Goal: Communication & Community: Share content

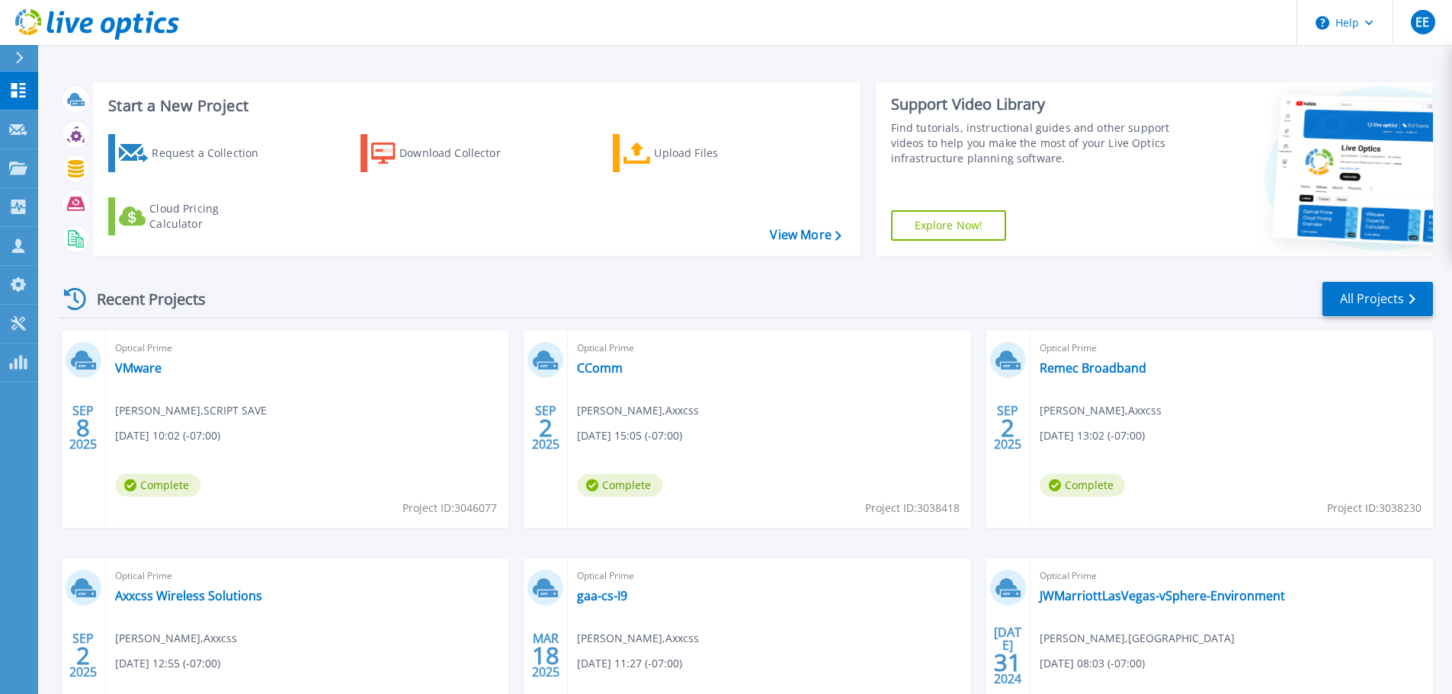
click at [274, 455] on div "Optical Prime VMware [PERSON_NAME] , SCRIPT SAVE [DATE] 10:02 (-07:00) Complete…" at bounding box center [307, 429] width 402 height 197
click at [150, 373] on link "VMware" at bounding box center [138, 367] width 46 height 15
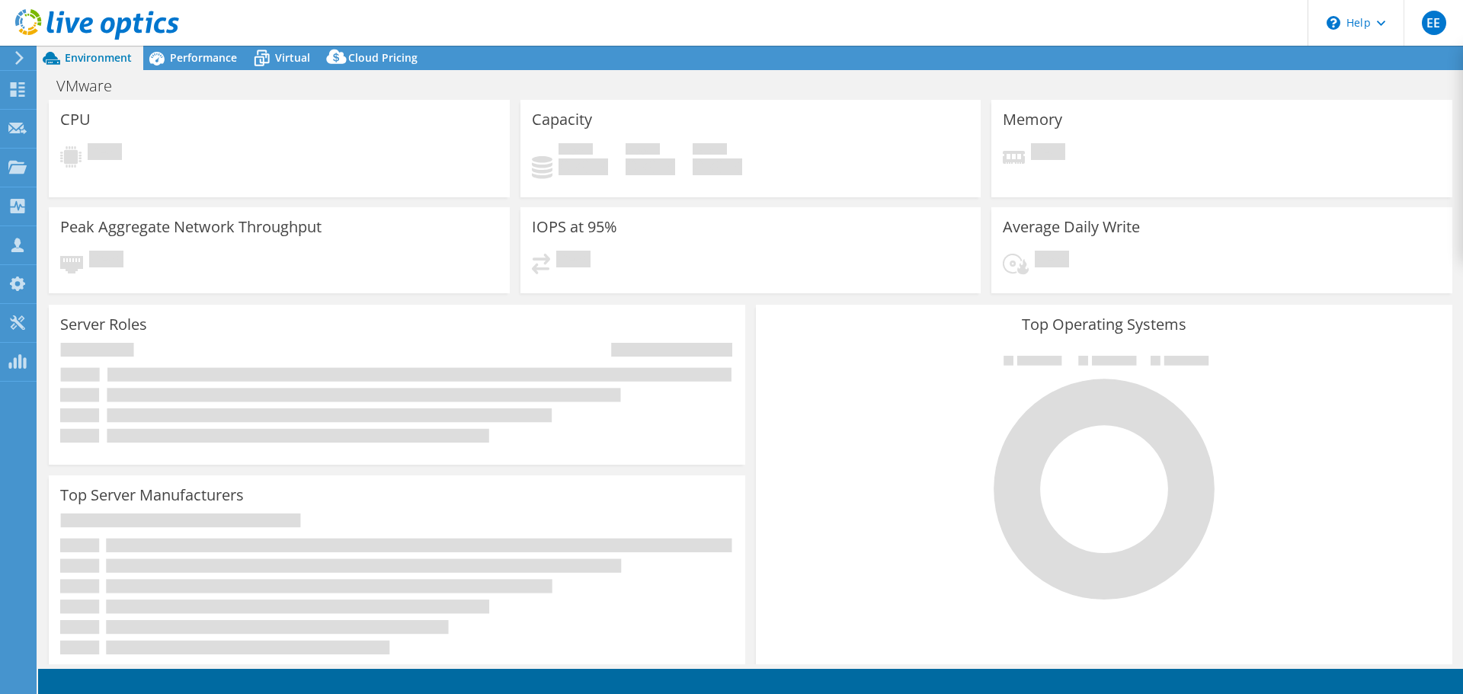
select select "USD"
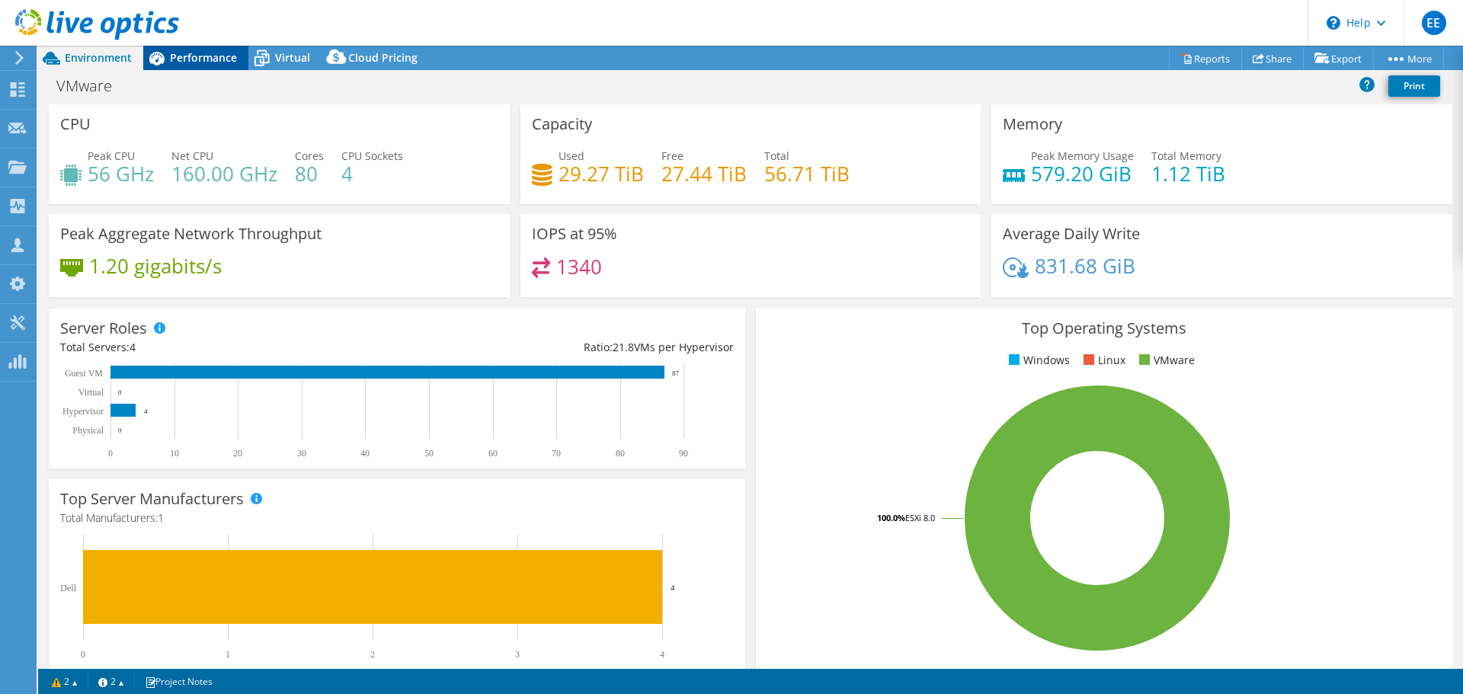
click at [194, 55] on span "Performance" at bounding box center [203, 57] width 67 height 14
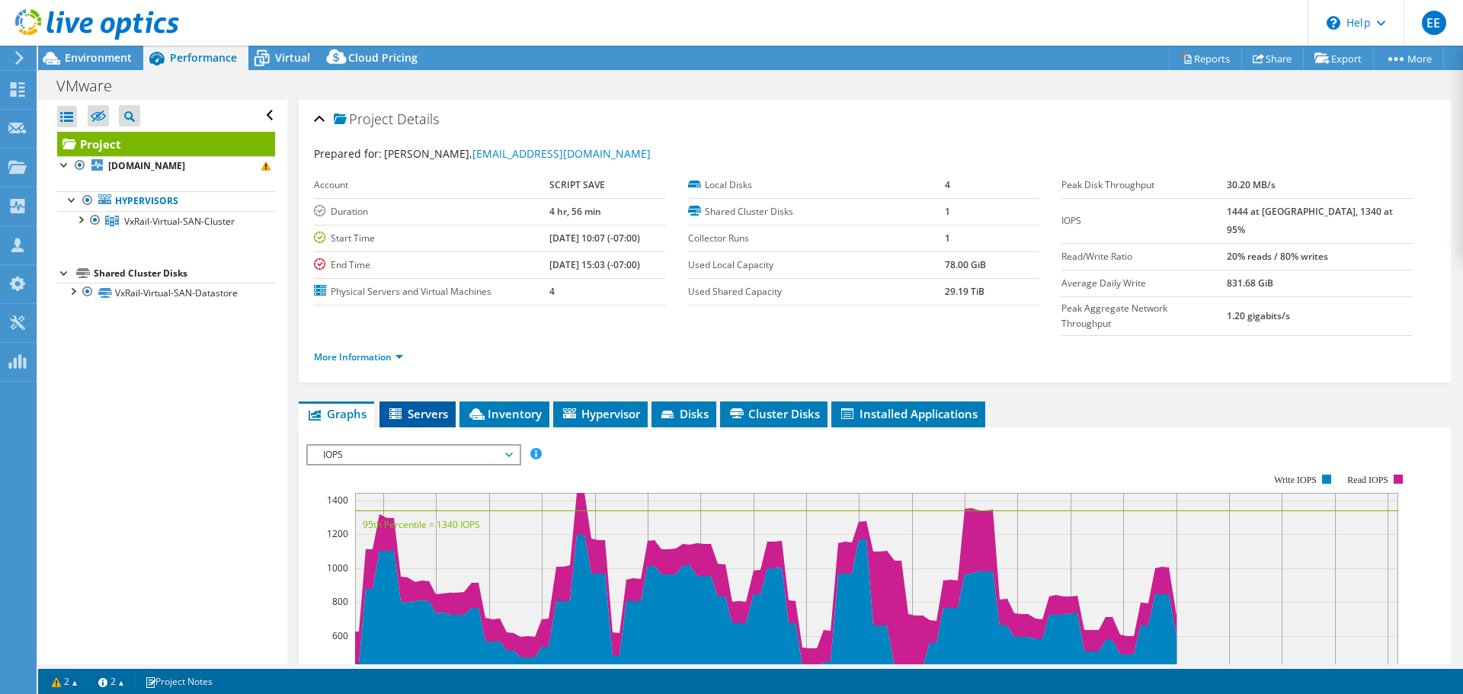
click at [424, 406] on span "Servers" at bounding box center [417, 413] width 61 height 15
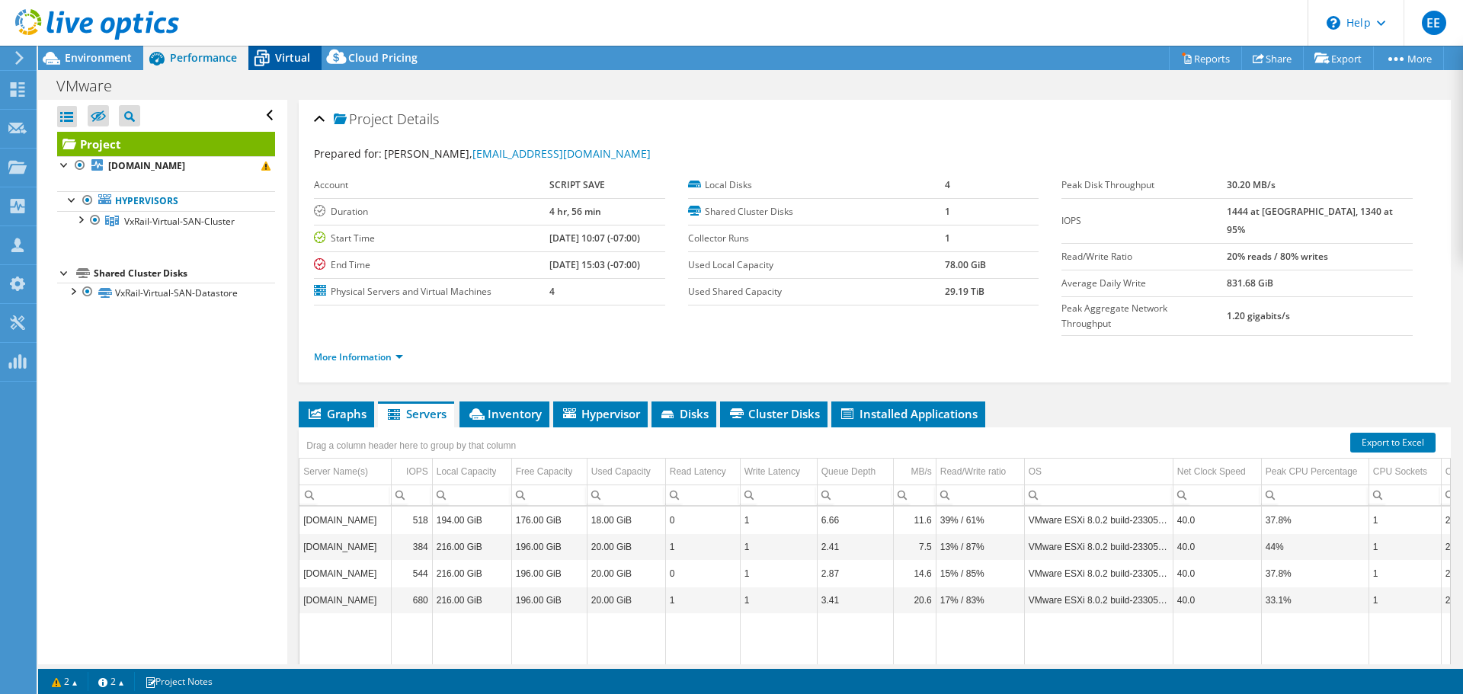
click at [283, 59] on span "Virtual" at bounding box center [292, 57] width 35 height 14
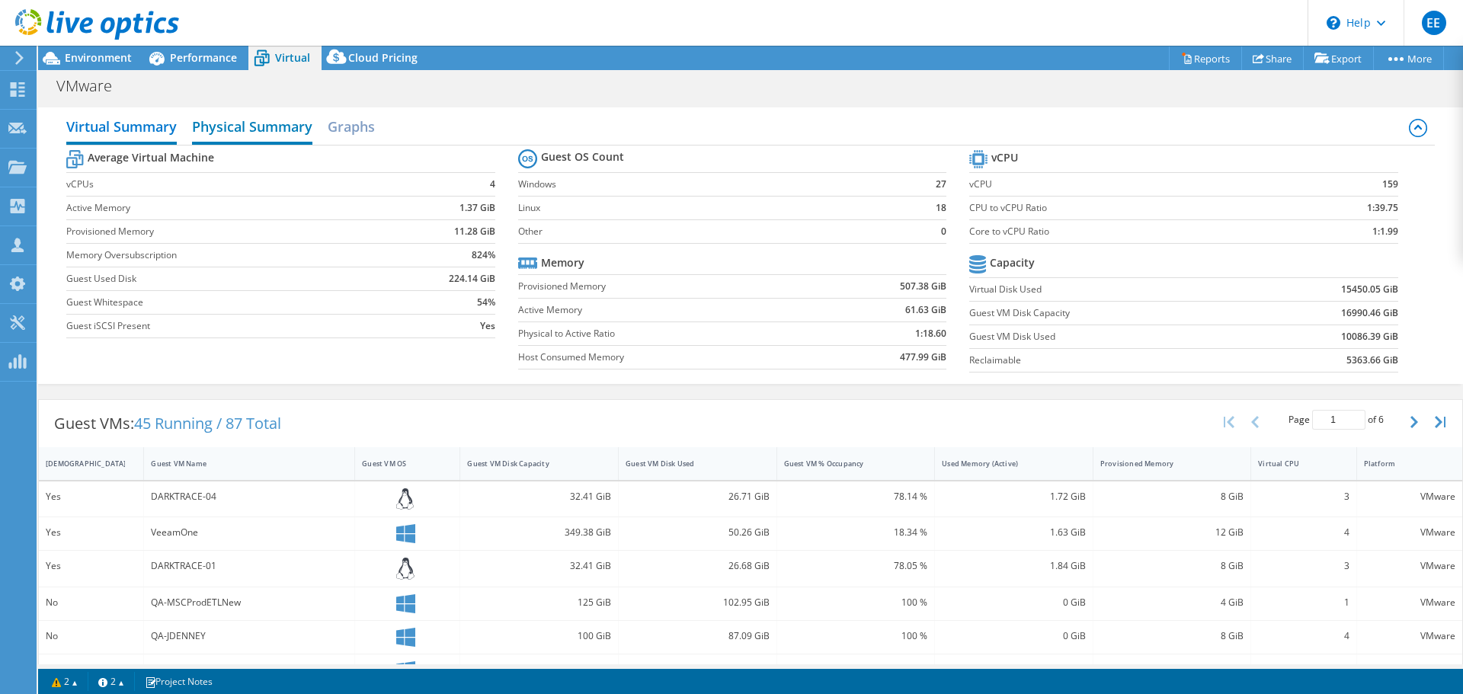
click at [276, 131] on h2 "Physical Summary" at bounding box center [252, 128] width 120 height 34
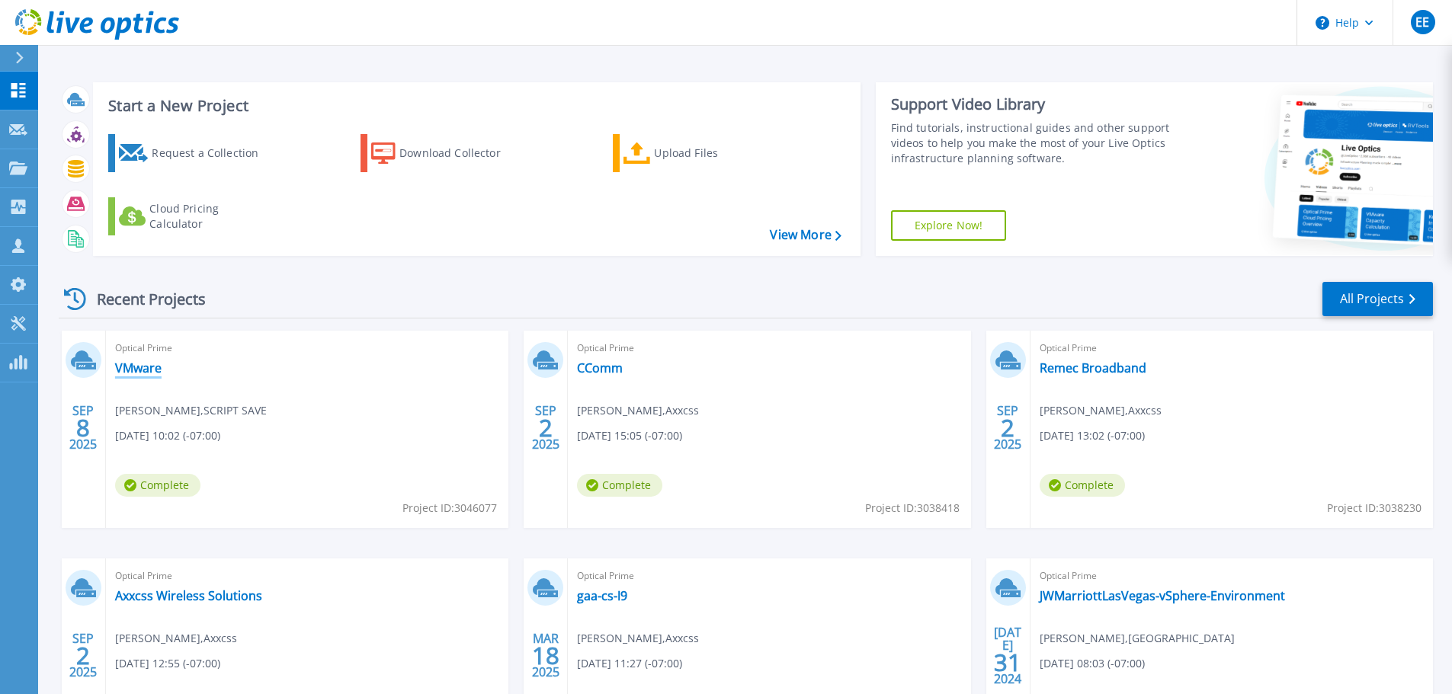
click at [156, 369] on link "VMware" at bounding box center [138, 367] width 46 height 15
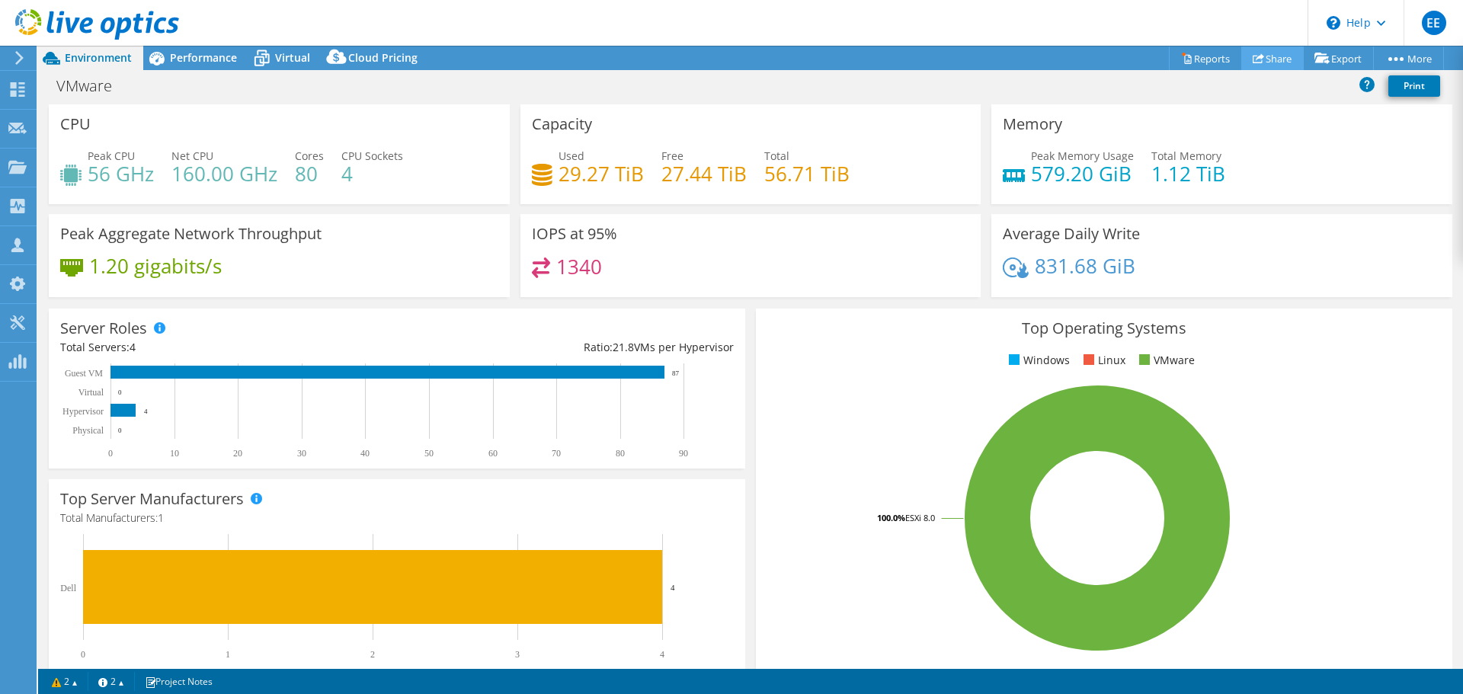
click at [1255, 60] on icon at bounding box center [1258, 58] width 11 height 11
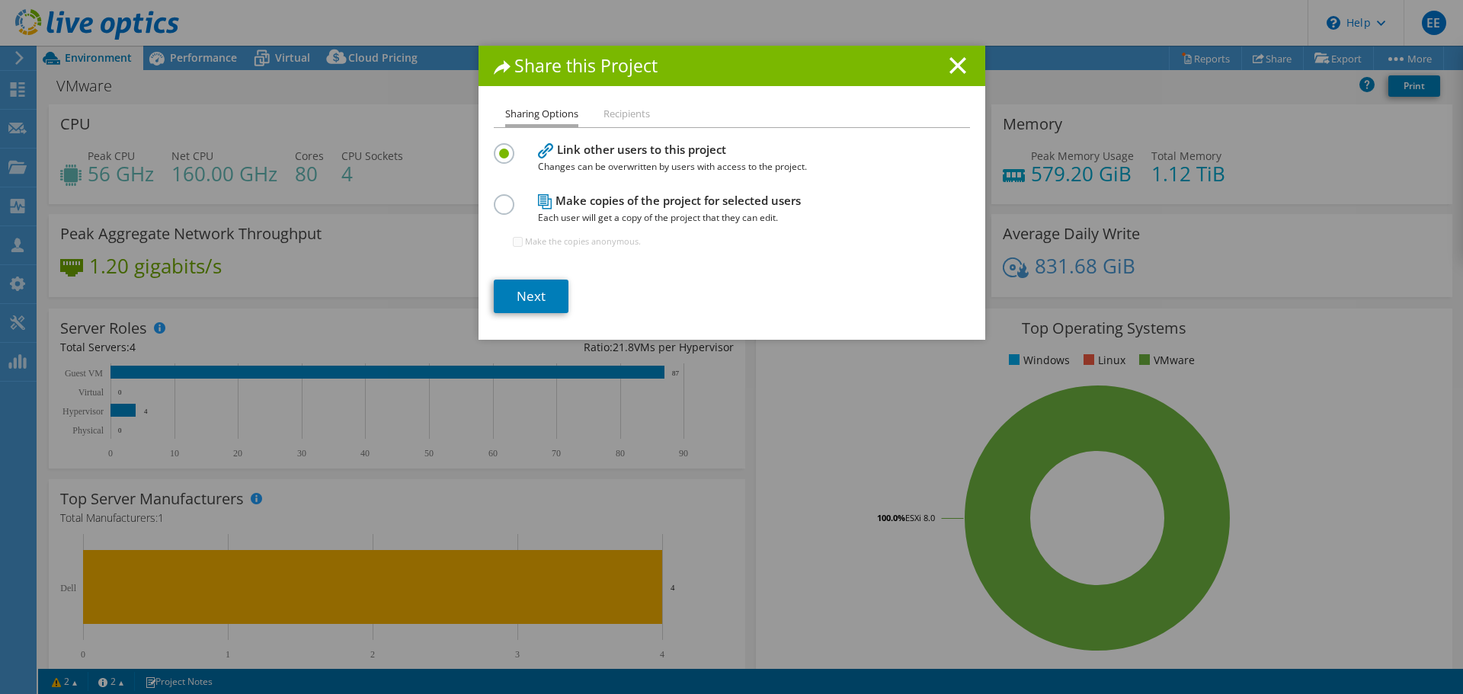
click at [632, 207] on h4 "Make copies of the project for selected users Each user will get a copy of the …" at bounding box center [728, 209] width 381 height 34
click at [496, 197] on label at bounding box center [507, 196] width 27 height 4
click at [0, 0] on input "radio" at bounding box center [0, 0] width 0 height 0
click at [535, 304] on link "Next" at bounding box center [531, 297] width 75 height 34
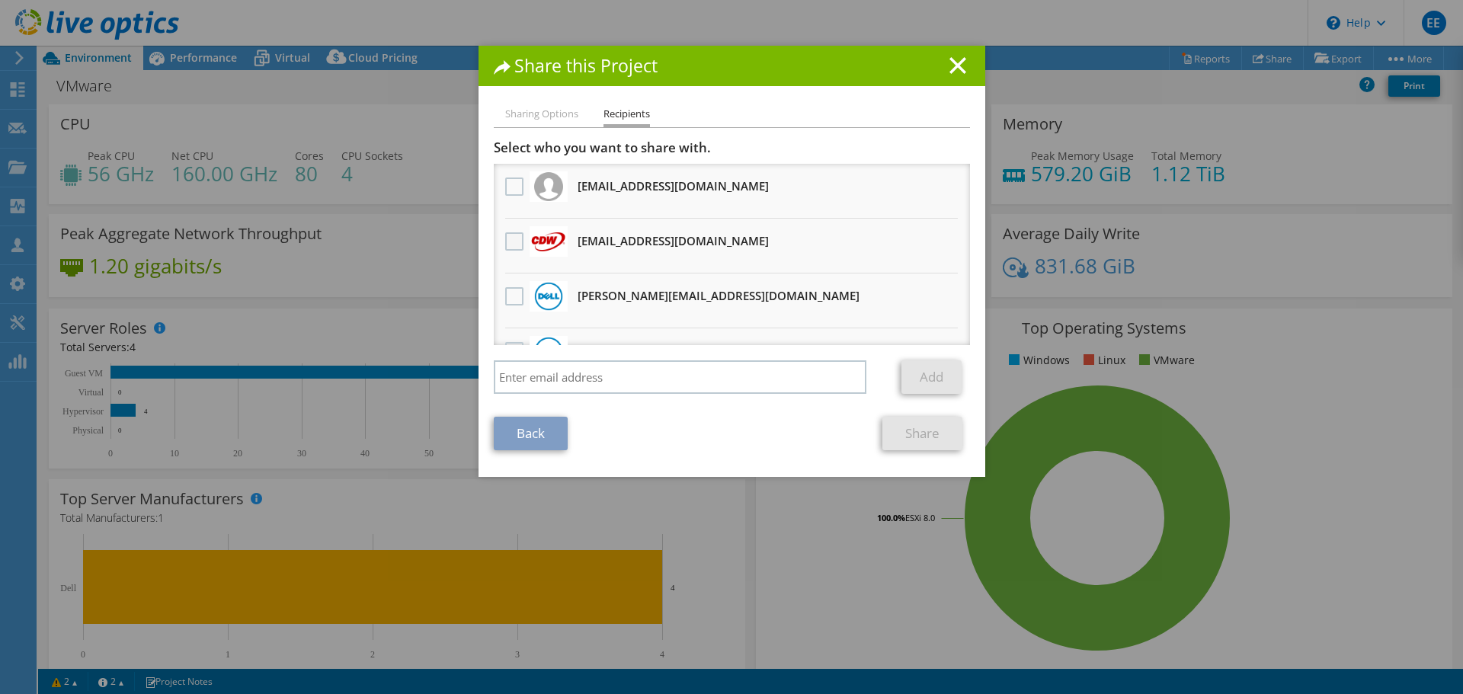
click at [512, 239] on label at bounding box center [516, 241] width 22 height 18
click at [0, 0] on input "checkbox" at bounding box center [0, 0] width 0 height 0
click at [930, 443] on link "Share" at bounding box center [922, 434] width 80 height 34
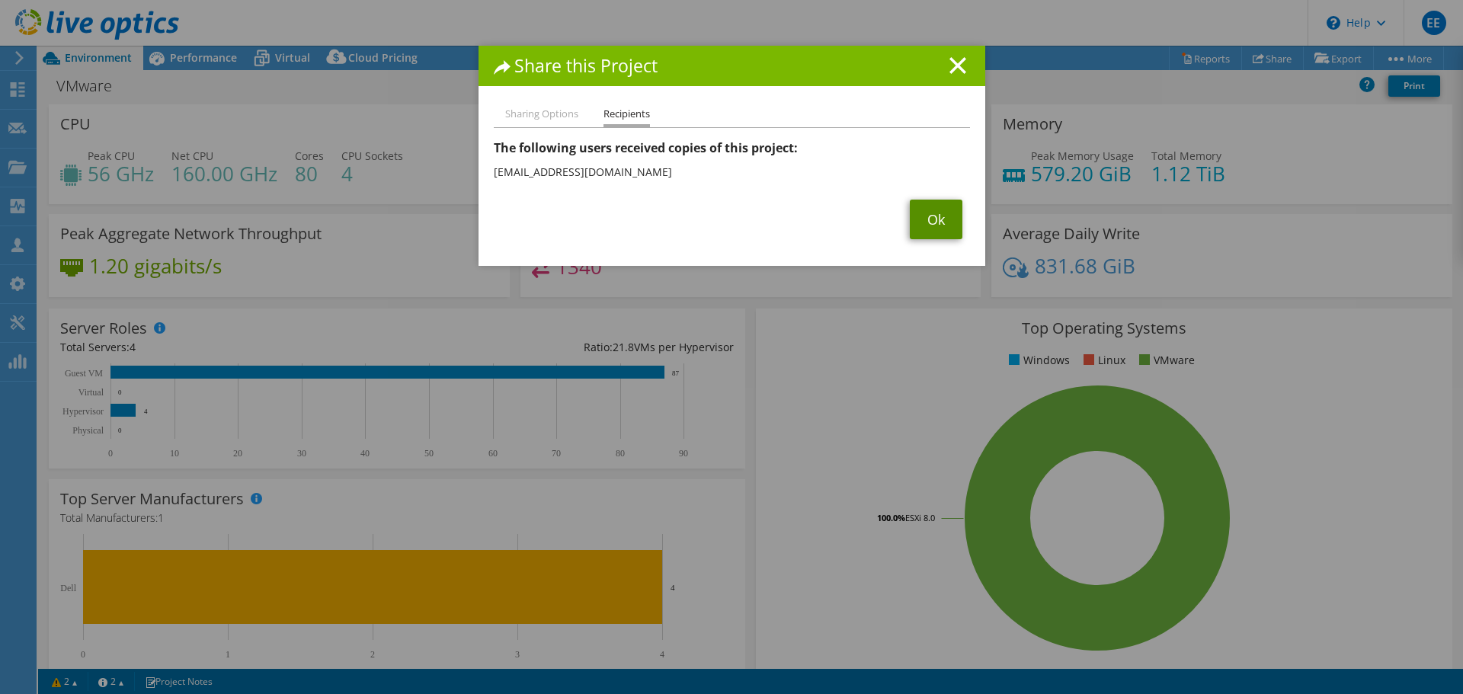
click at [936, 217] on link "Ok" at bounding box center [936, 220] width 53 height 40
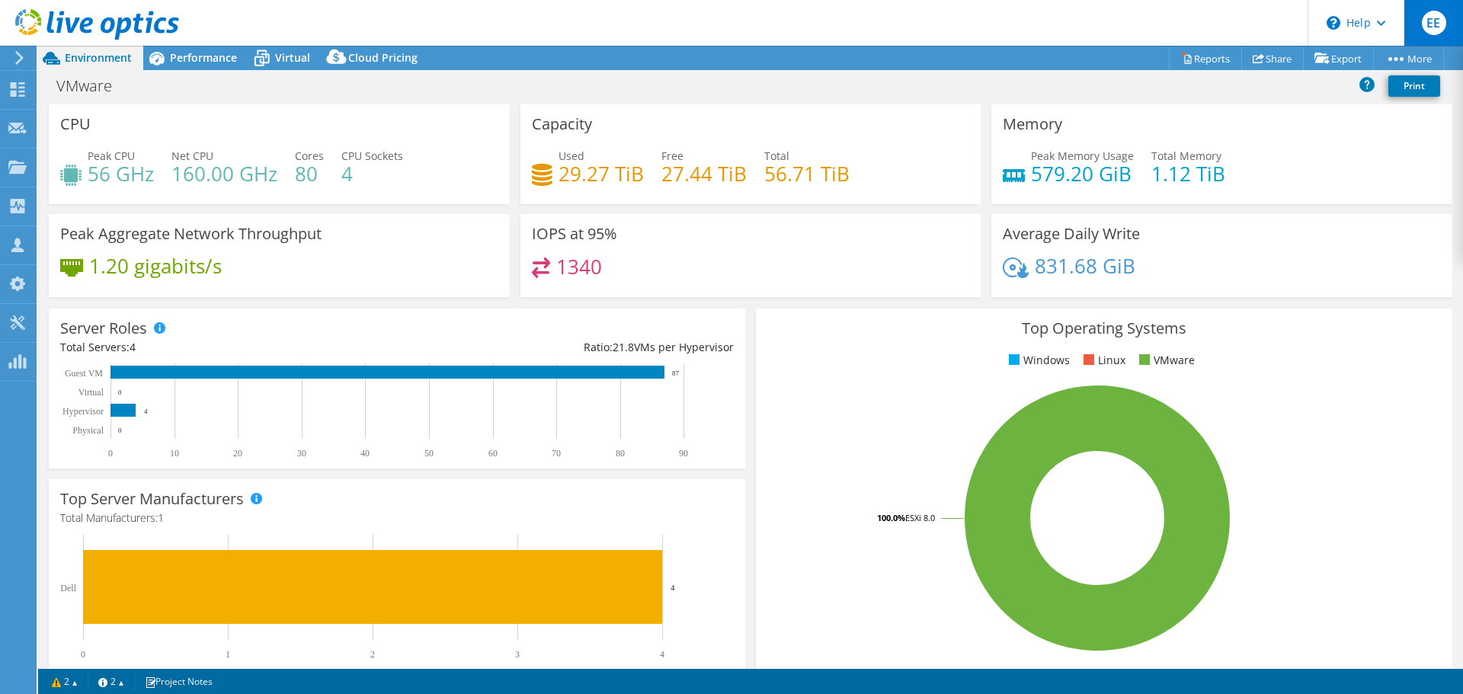
click at [1433, 21] on span "EE" at bounding box center [1434, 23] width 24 height 24
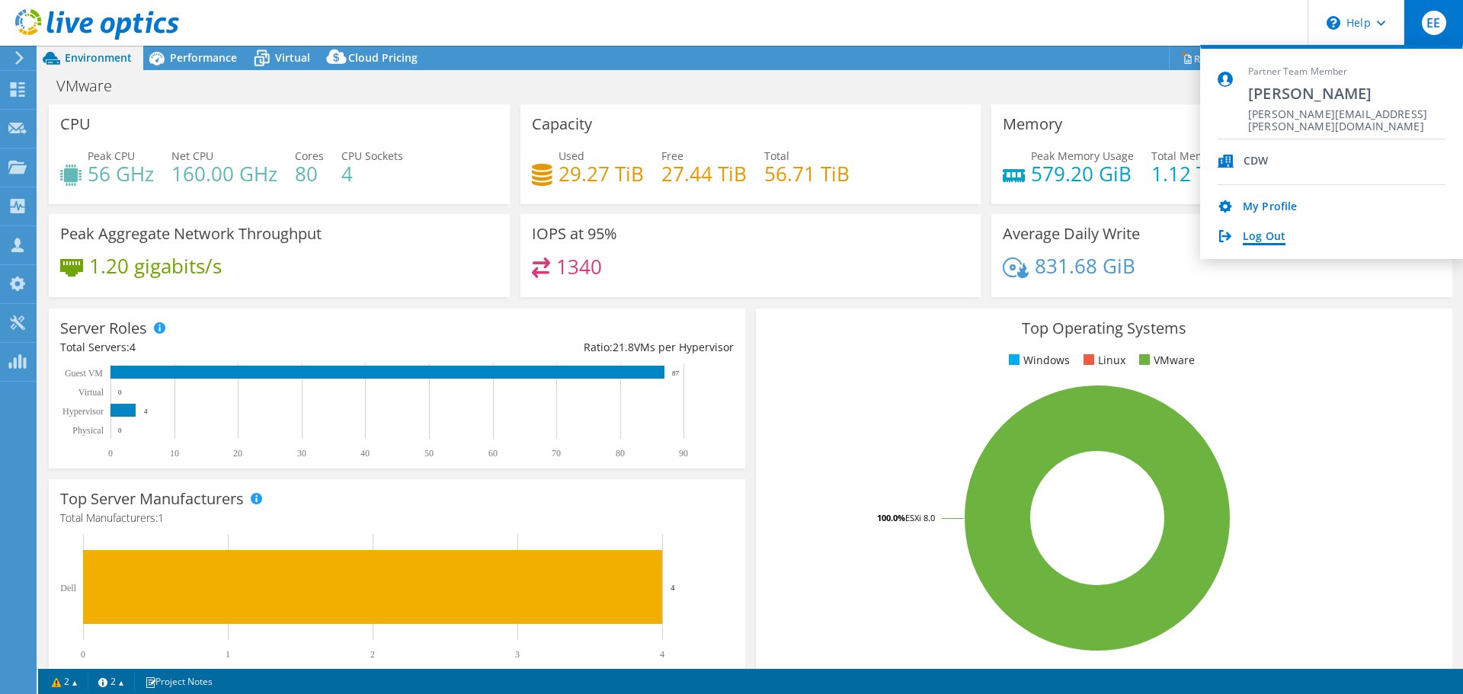
click at [1260, 235] on link "Log Out" at bounding box center [1264, 237] width 43 height 14
